Goal: Task Accomplishment & Management: Manage account settings

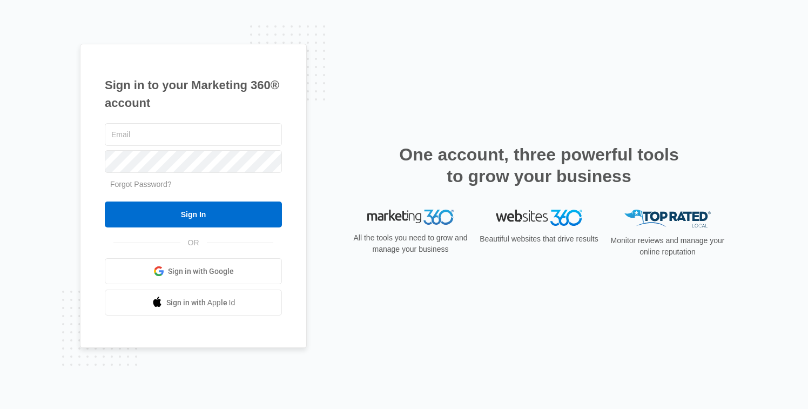
type input "[EMAIL_ADDRESS][DOMAIN_NAME]"
click at [175, 229] on div "[EMAIL_ADDRESS][DOMAIN_NAME] Forgot Password? Sign In OR Sign in with Google Si…" at bounding box center [193, 218] width 177 height 195
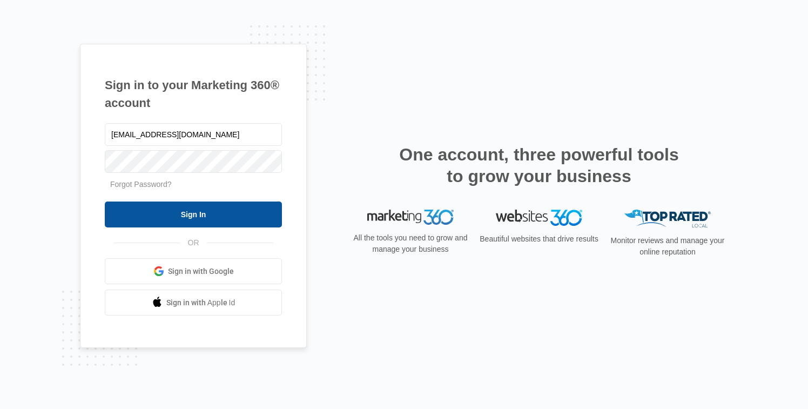
click at [173, 212] on input "Sign In" at bounding box center [193, 215] width 177 height 26
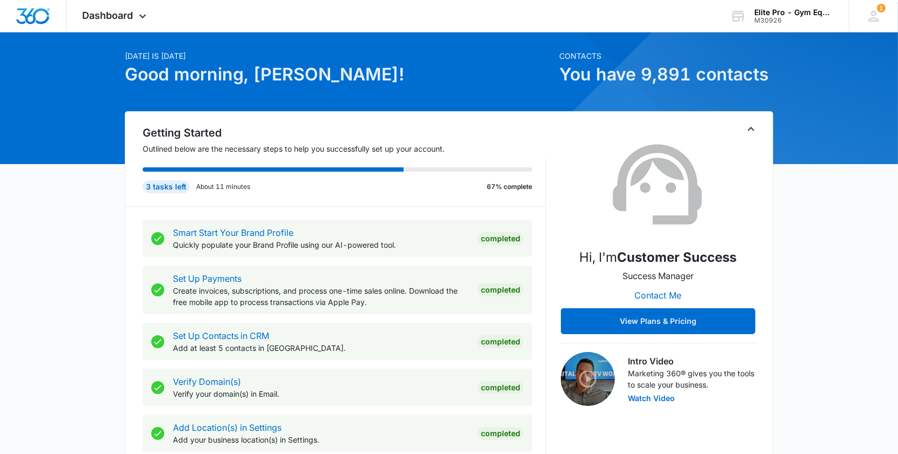
scroll to position [31, 0]
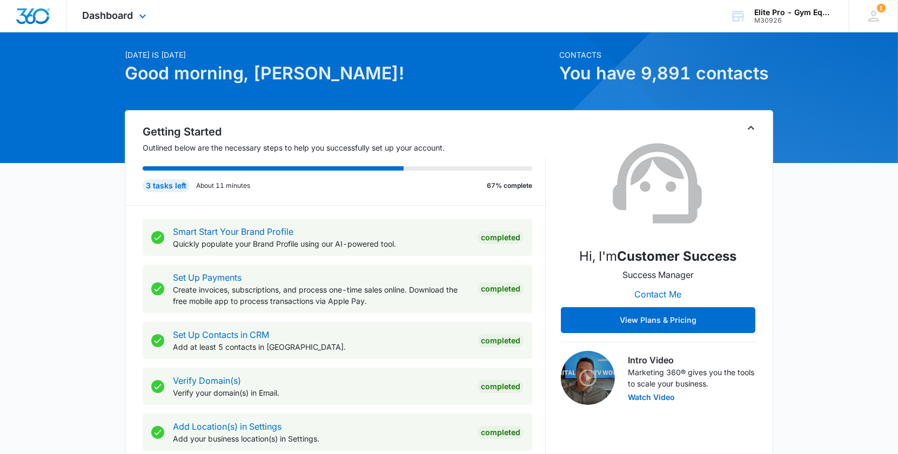
click at [41, 19] on img "Dashboard" at bounding box center [33, 16] width 35 height 16
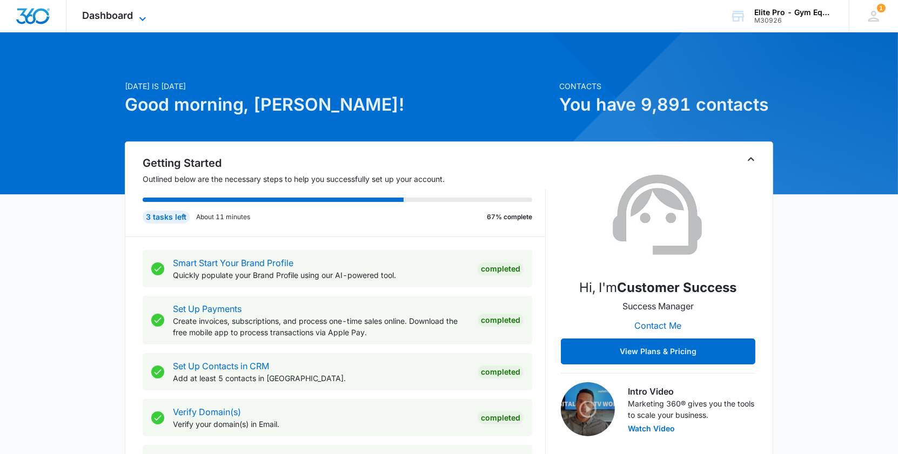
click at [144, 12] on icon at bounding box center [142, 18] width 13 height 13
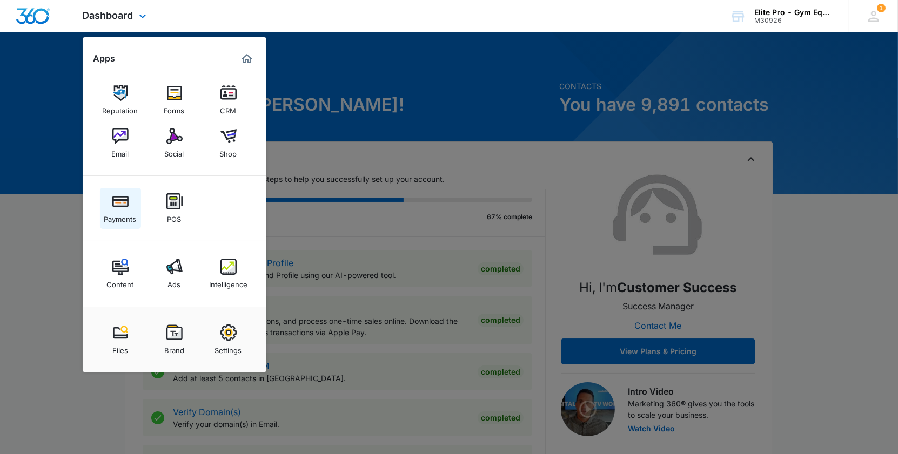
click at [121, 202] on img at bounding box center [120, 201] width 16 height 16
